Goal: Transaction & Acquisition: Purchase product/service

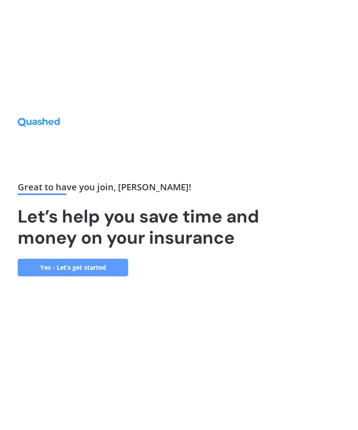
click at [91, 276] on link "Yes - Let’s get started" at bounding box center [73, 268] width 110 height 18
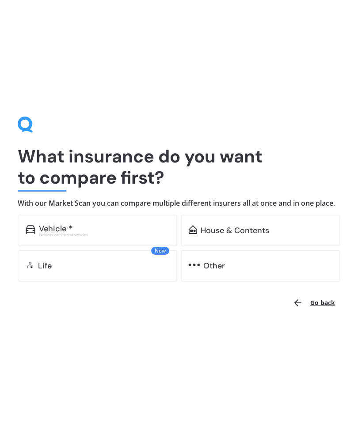
click at [110, 233] on div "Vehicle *" at bounding box center [104, 228] width 130 height 9
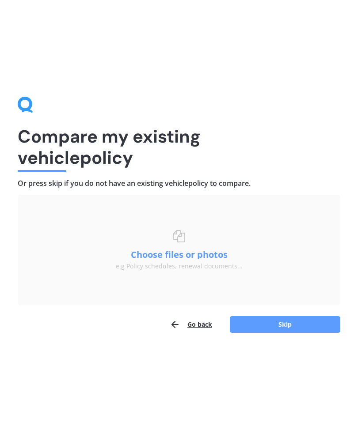
click at [288, 322] on button "Skip" at bounding box center [285, 324] width 110 height 17
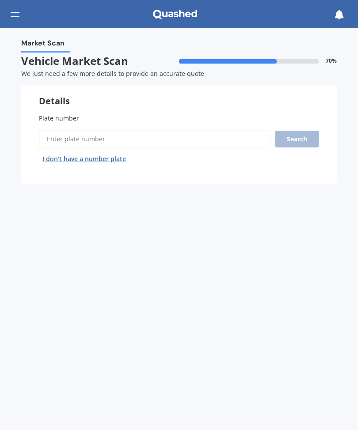
click at [82, 130] on input "Plate number" at bounding box center [155, 139] width 232 height 19
type input "Nfs36"
click at [303, 135] on button "Search" at bounding box center [297, 139] width 44 height 17
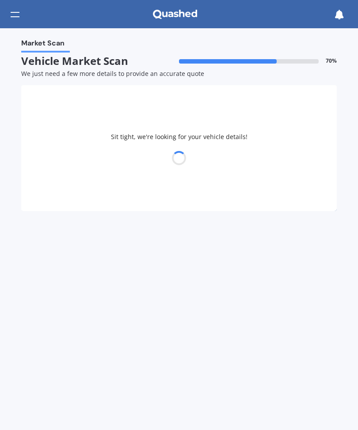
select select "TOYOTA"
select select "AVENSIS"
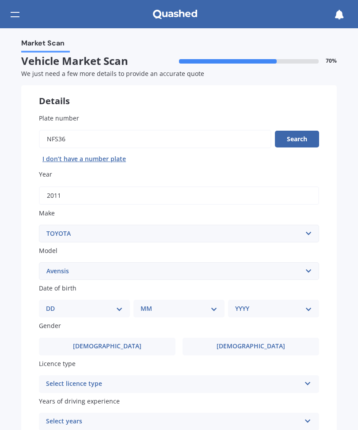
click at [71, 308] on select "DD 01 02 03 04 05 06 07 08 09 10 11 12 13 14 15 16 17 18 19 20 21 22 23 24 25 2…" at bounding box center [84, 309] width 77 height 10
select select "07"
click at [181, 306] on select "MM 01 02 03 04 05 06 07 08 09 10 11 12" at bounding box center [180, 309] width 73 height 10
select select "09"
click at [261, 307] on select "YYYY 2025 2024 2023 2022 2021 2020 2019 2018 2017 2016 2015 2014 2013 2012 2011…" at bounding box center [271, 309] width 73 height 10
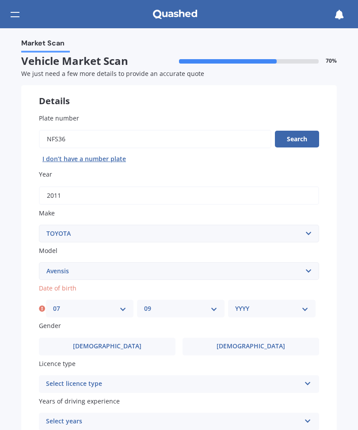
select select "1977"
click at [249, 347] on label "[DEMOGRAPHIC_DATA]" at bounding box center [250, 347] width 136 height 18
click at [0, 0] on input "[DEMOGRAPHIC_DATA]" at bounding box center [0, 0] width 0 height 0
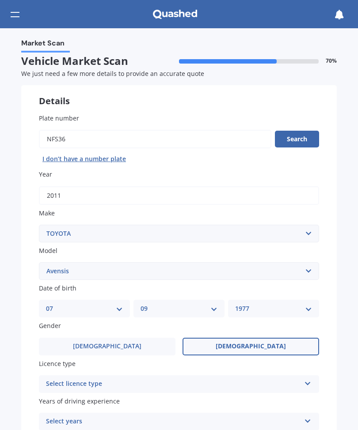
click at [240, 379] on div "Select licence type" at bounding box center [173, 384] width 254 height 11
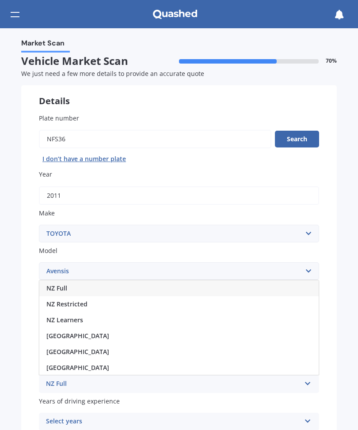
click at [69, 280] on div "NZ Full" at bounding box center [178, 288] width 279 height 16
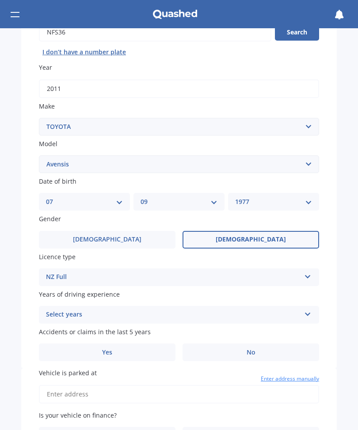
scroll to position [107, 0]
click at [310, 310] on icon at bounding box center [308, 313] width 8 height 6
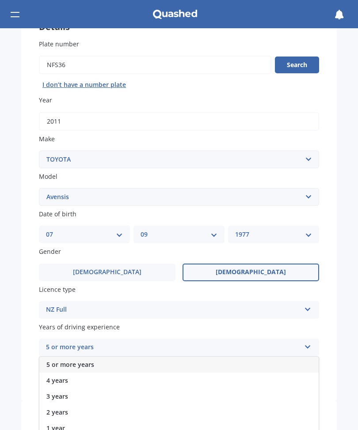
scroll to position [80, 0]
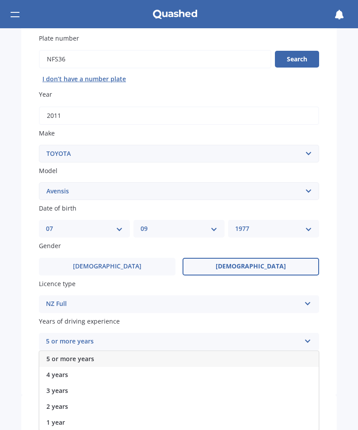
click at [90, 355] on span "5 or more years" at bounding box center [70, 359] width 48 height 8
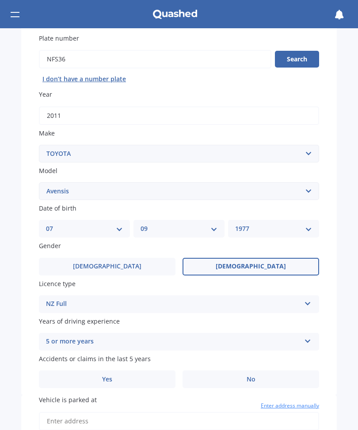
click at [311, 337] on icon at bounding box center [308, 340] width 8 height 6
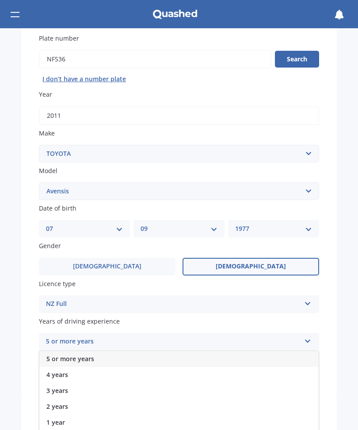
click at [89, 356] on span "5 or more years" at bounding box center [70, 359] width 48 height 8
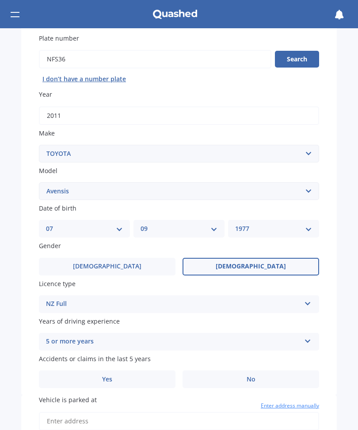
click at [253, 376] on span "No" at bounding box center [250, 380] width 9 height 8
click at [0, 0] on input "No" at bounding box center [0, 0] width 0 height 0
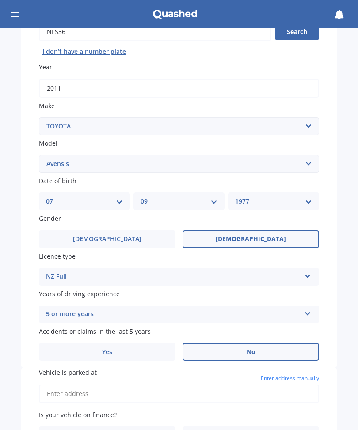
scroll to position [142, 0]
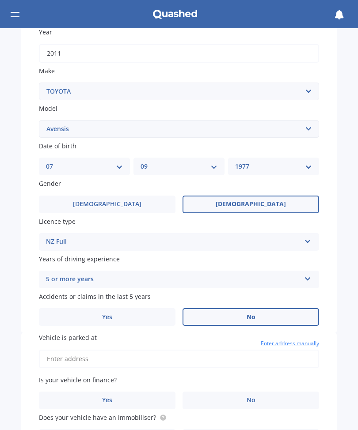
click at [71, 350] on input "Vehicle is parked at" at bounding box center [179, 359] width 280 height 19
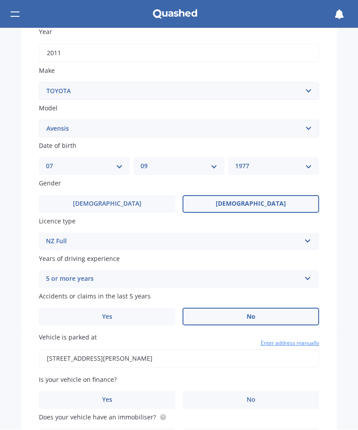
click at [119, 350] on input "[STREET_ADDRESS][PERSON_NAME]" at bounding box center [179, 359] width 280 height 19
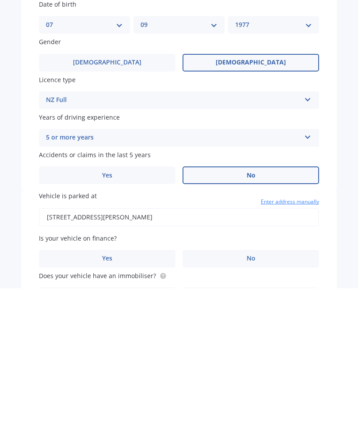
scroll to position [0, 0]
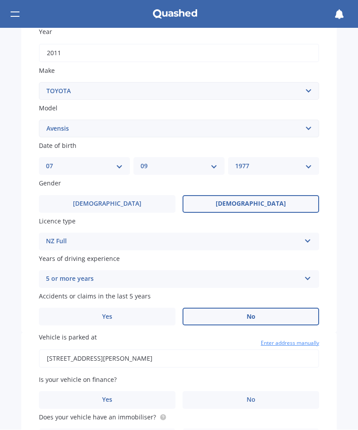
type input "[STREET_ADDRESS][PERSON_NAME]"
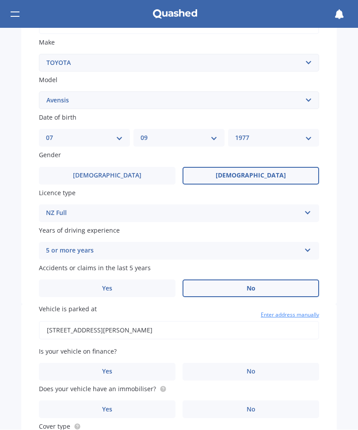
scroll to position [171, 0]
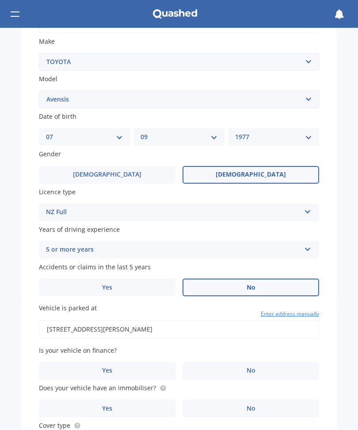
click at [254, 367] on span "No" at bounding box center [250, 371] width 9 height 8
click at [0, 0] on input "No" at bounding box center [0, 0] width 0 height 0
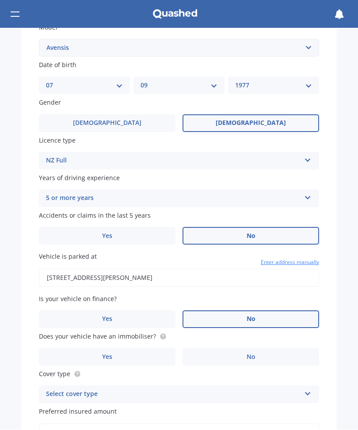
scroll to position [225, 0]
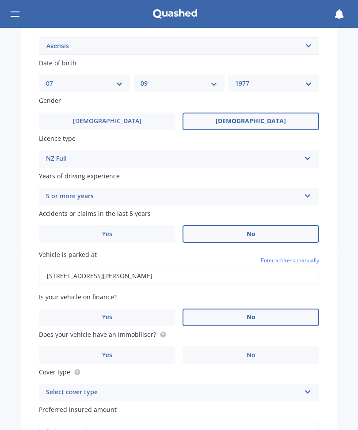
click at [115, 347] on label "Yes" at bounding box center [107, 356] width 136 height 18
click at [0, 0] on input "Yes" at bounding box center [0, 0] width 0 height 0
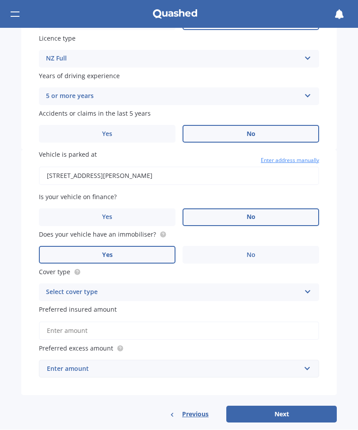
scroll to position [325, 0]
click at [307, 288] on icon at bounding box center [308, 291] width 8 height 6
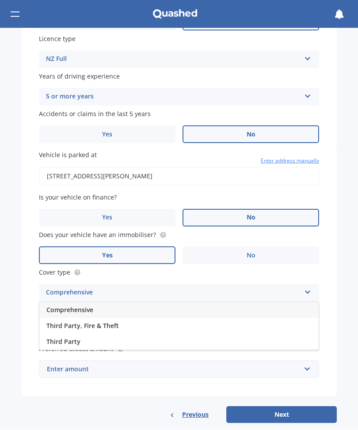
click at [85, 306] on span "Comprehensive" at bounding box center [69, 310] width 47 height 8
click at [85, 322] on input "Preferred insured amount" at bounding box center [179, 331] width 280 height 19
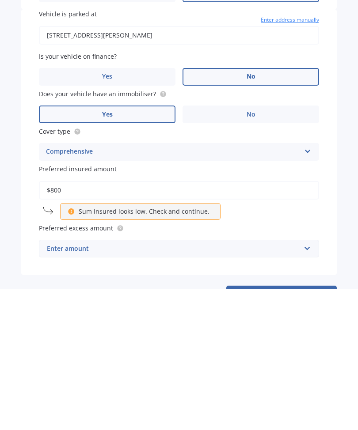
type input "$8,000"
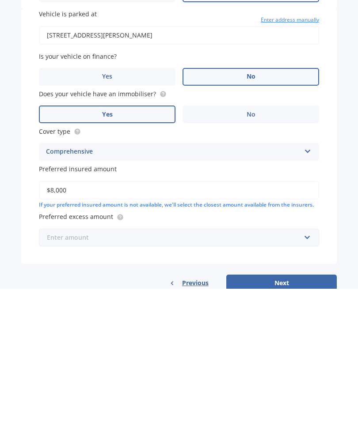
click at [95, 371] on input "text" at bounding box center [176, 379] width 272 height 17
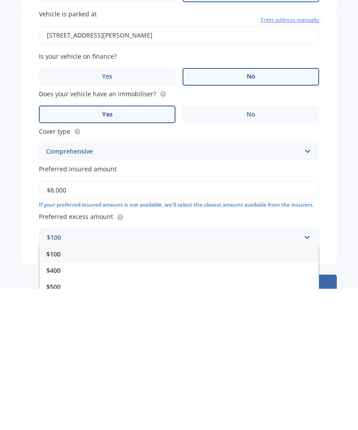
click at [59, 424] on span "$500" at bounding box center [53, 428] width 14 height 8
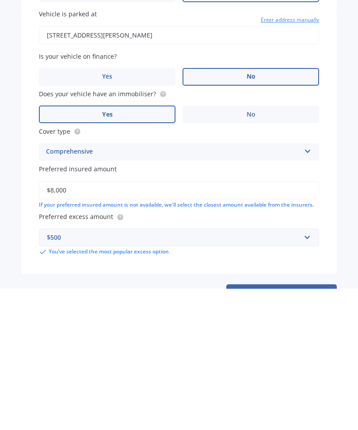
click at [274, 426] on button "Next" at bounding box center [281, 434] width 110 height 17
select select "07"
select select "09"
select select "1977"
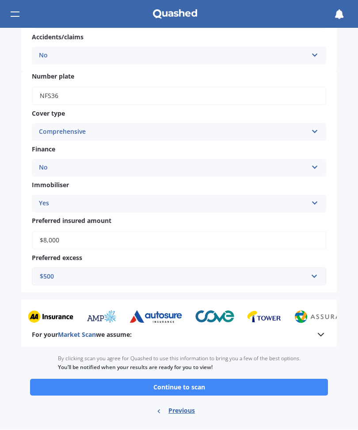
scroll to position [252, 0]
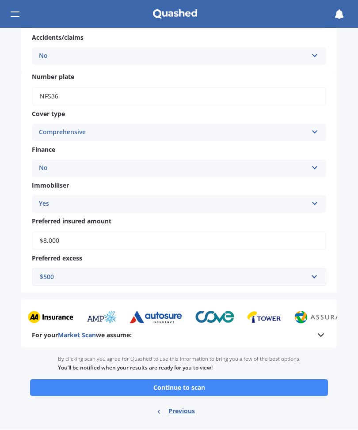
click at [230, 380] on button "Continue to scan" at bounding box center [179, 388] width 298 height 17
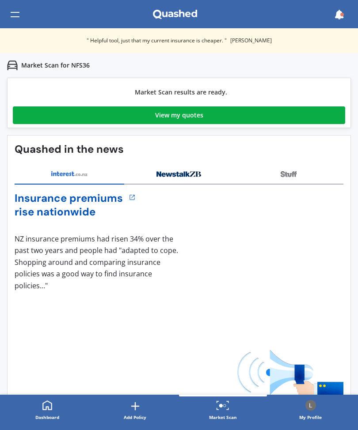
click at [186, 119] on div "View my quotes" at bounding box center [179, 115] width 48 height 18
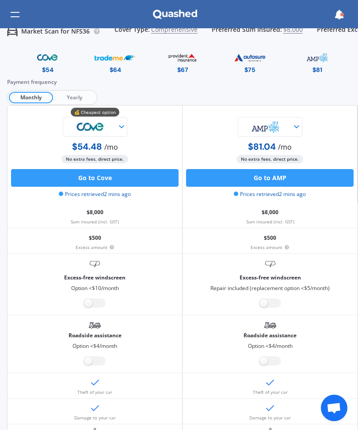
scroll to position [4, 0]
click at [102, 302] on label at bounding box center [95, 303] width 22 height 9
radio input "true"
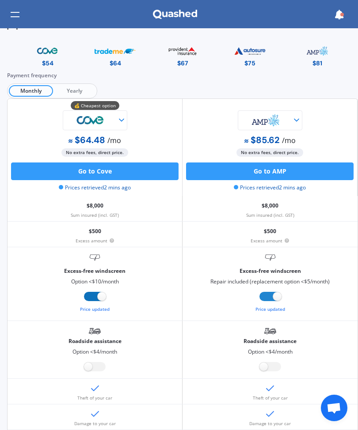
scroll to position [11, 0]
